Goal: Find specific page/section

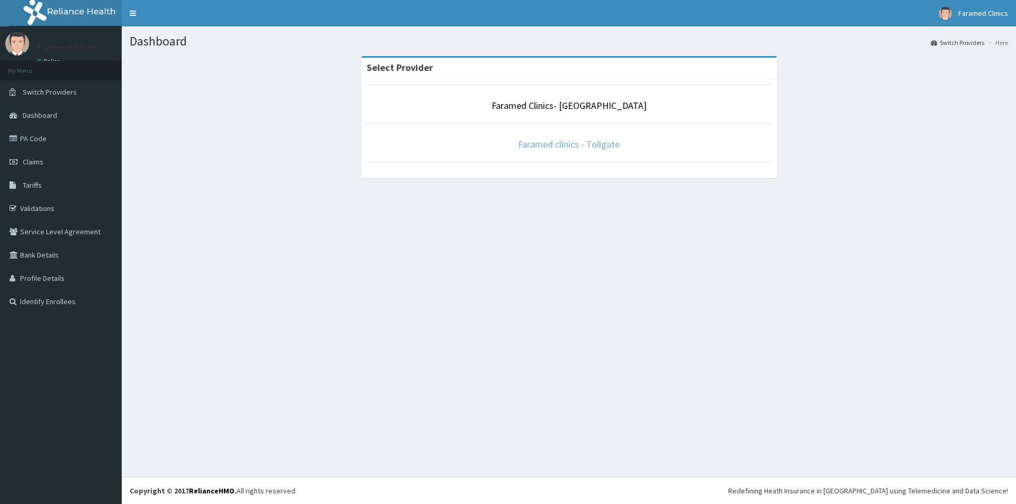
click at [549, 148] on link "Faramed clinics - Tollgate" at bounding box center [569, 144] width 102 height 12
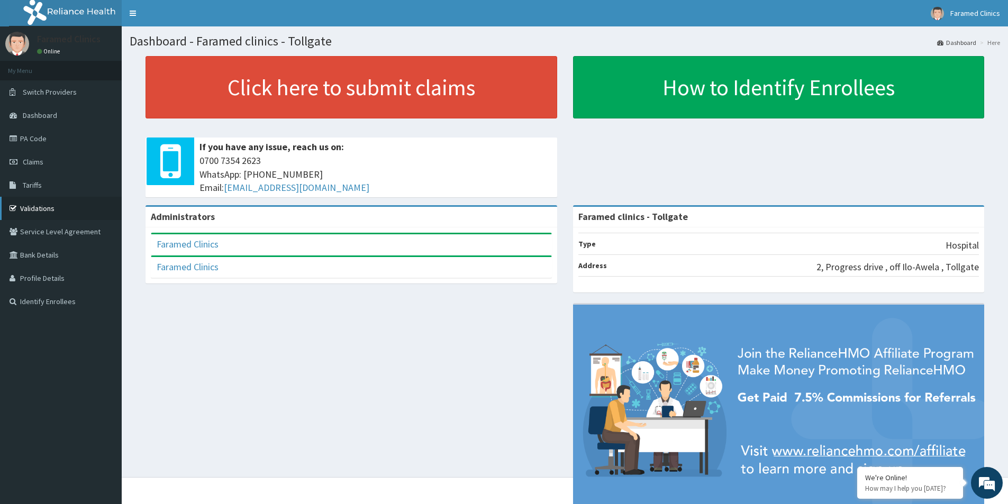
click at [47, 207] on link "Validations" at bounding box center [61, 208] width 122 height 23
